Goal: Transaction & Acquisition: Purchase product/service

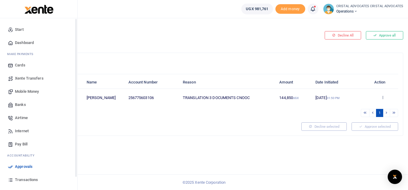
click at [29, 95] on link "Mobile Money" at bounding box center [39, 91] width 68 height 13
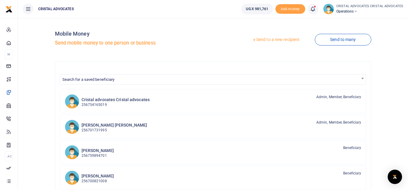
click at [276, 37] on link "Send to a new recipient" at bounding box center [276, 39] width 78 height 11
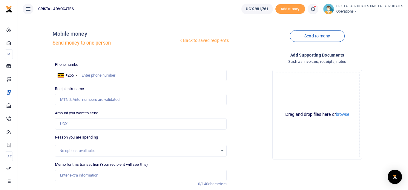
click at [276, 38] on div "Send to many" at bounding box center [317, 40] width 177 height 34
click at [134, 74] on input "text" at bounding box center [141, 75] width 172 height 11
type input "774382862"
type input "Beatrice Tuhaise"
type input "774382862"
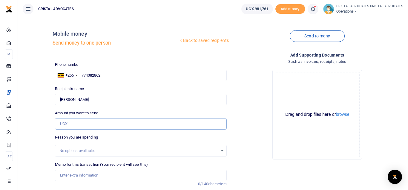
click at [90, 125] on input "Amount you want to send" at bounding box center [141, 123] width 172 height 11
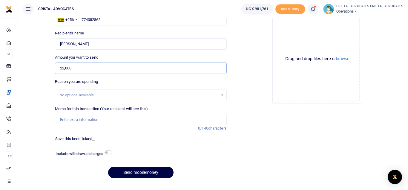
scroll to position [58, 0]
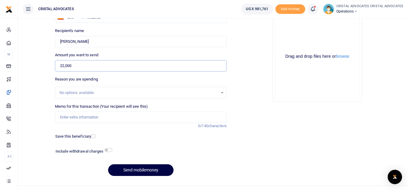
type input "22,000"
click at [108, 152] on h6 "Include withdrawal charges" at bounding box center [83, 151] width 54 height 5
click at [108, 150] on input "checkbox" at bounding box center [109, 150] width 8 height 4
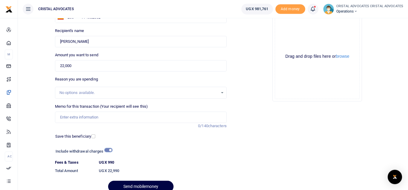
click at [108, 150] on input "checkbox" at bounding box center [109, 150] width 8 height 4
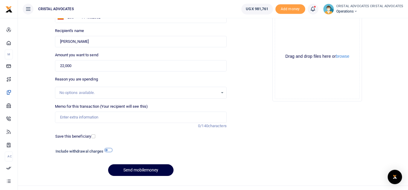
click at [108, 152] on input "checkbox" at bounding box center [109, 150] width 8 height 4
checkbox input "true"
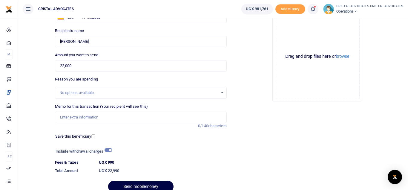
click at [316, 10] on icon at bounding box center [313, 9] width 6 height 7
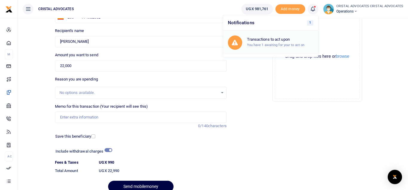
click at [283, 40] on h6 "Transactions to act upon" at bounding box center [280, 39] width 66 height 5
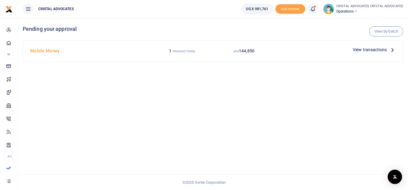
click at [375, 49] on span "View transactions" at bounding box center [370, 49] width 34 height 7
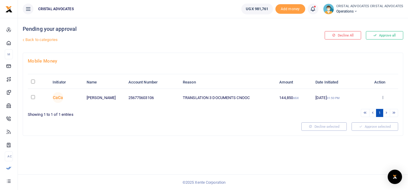
click at [340, 98] on small "01:50 PM" at bounding box center [333, 97] width 13 height 3
click at [390, 34] on button "Approve all" at bounding box center [384, 35] width 37 height 8
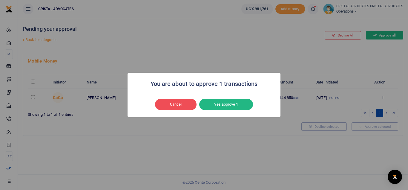
click at [390, 34] on div "You are about to approve 1 transactions × Cancel No Yes approve 1" at bounding box center [204, 95] width 408 height 190
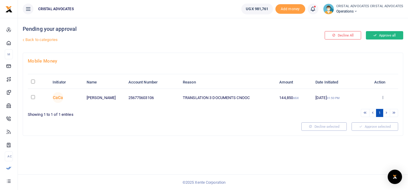
click at [384, 33] on button "Approve all" at bounding box center [384, 35] width 37 height 8
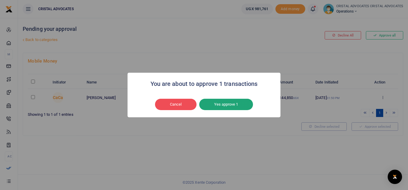
click at [223, 105] on button "Yes approve 1" at bounding box center [226, 104] width 54 height 11
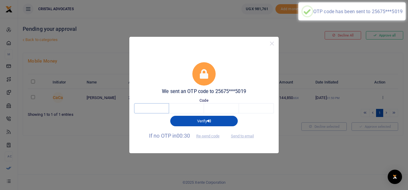
click at [153, 105] on input "text" at bounding box center [151, 108] width 35 height 10
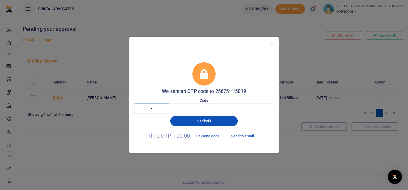
type input "9"
type input "5"
type input "8"
type input "0"
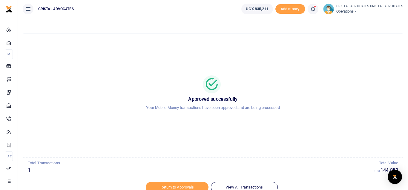
click at [123, 170] on h5 "1" at bounding box center [201, 170] width 347 height 6
